Goal: Transaction & Acquisition: Purchase product/service

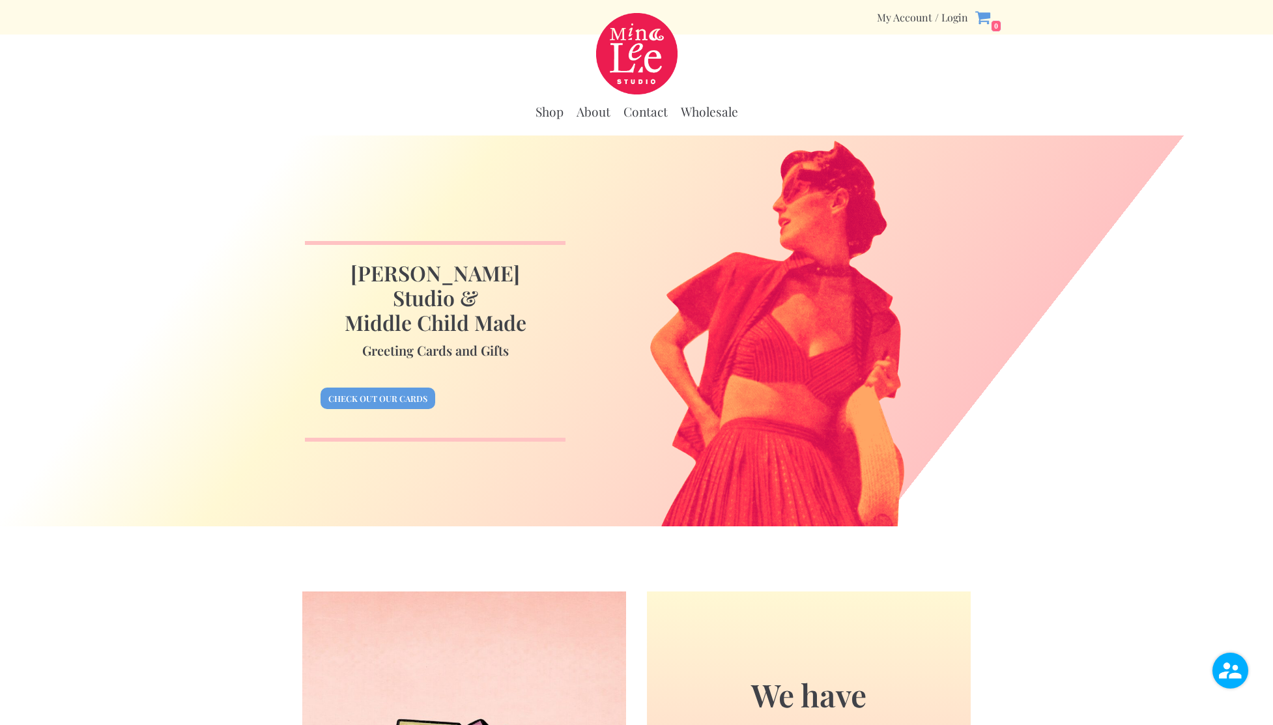
scroll to position [12, 0]
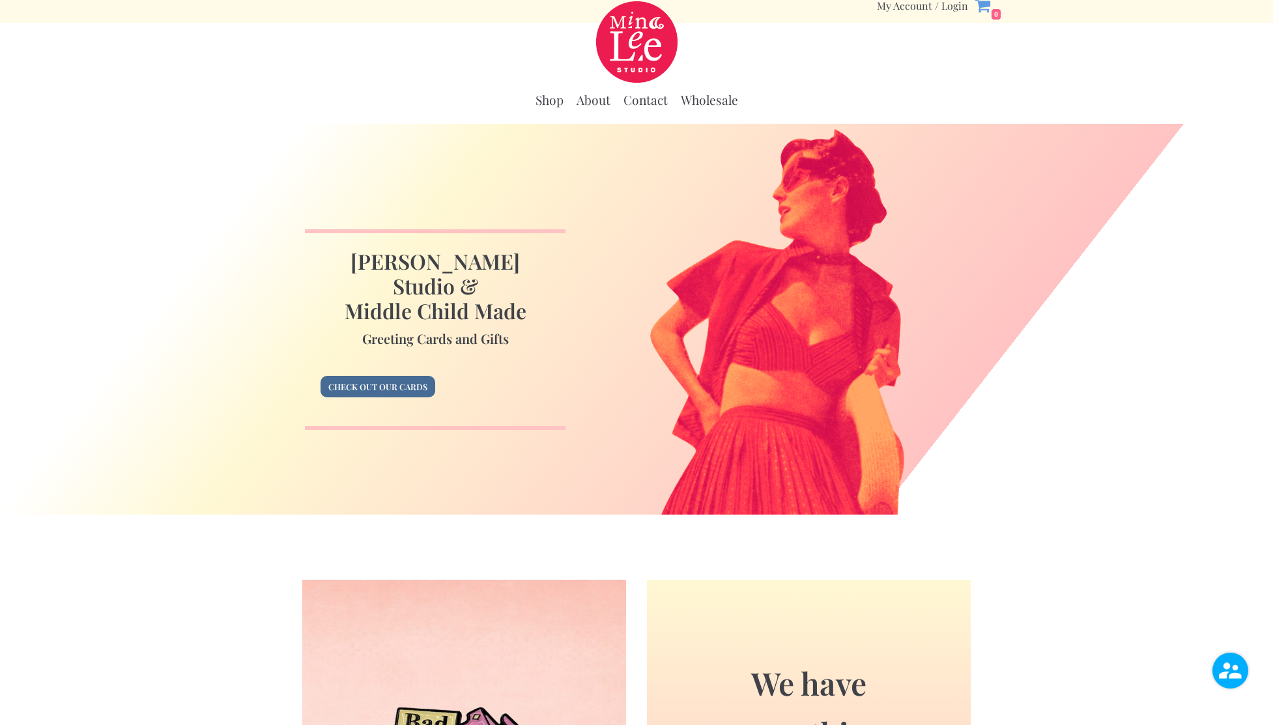
click at [396, 376] on link "Check out our cards" at bounding box center [378, 387] width 115 height 22
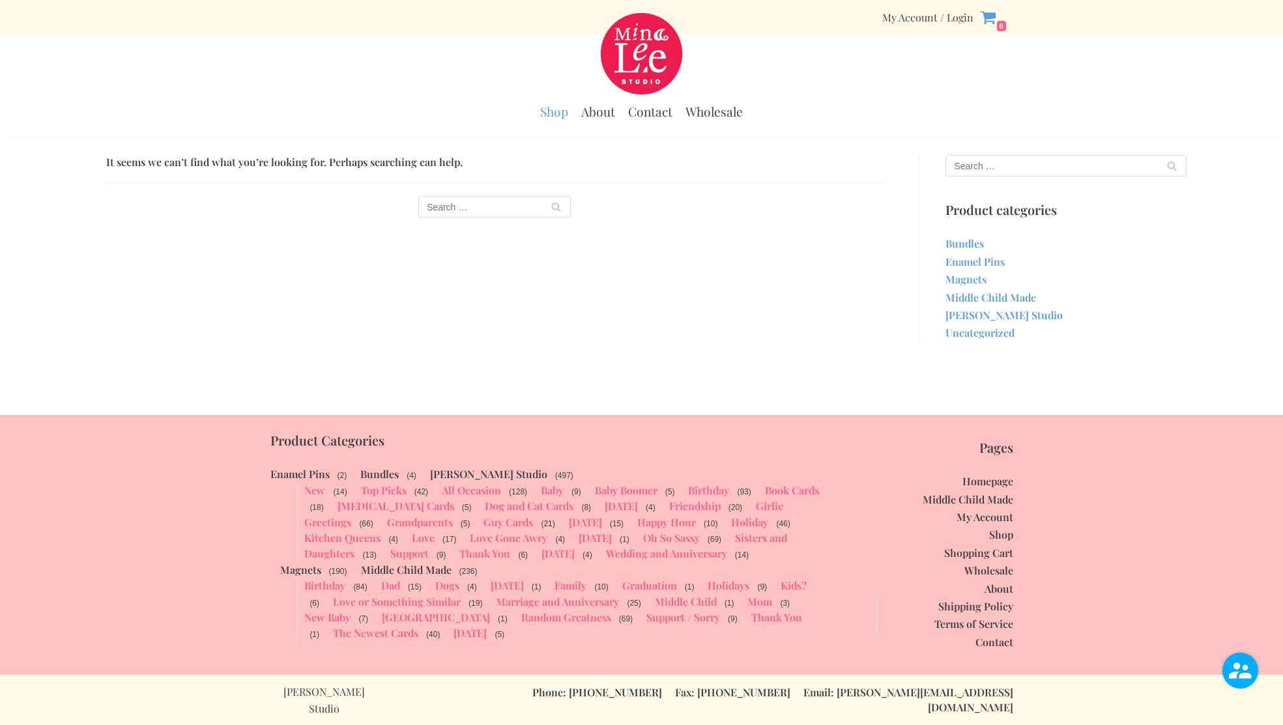
click at [560, 112] on link "Shop" at bounding box center [554, 112] width 28 height 16
